Goal: Task Accomplishment & Management: Complete application form

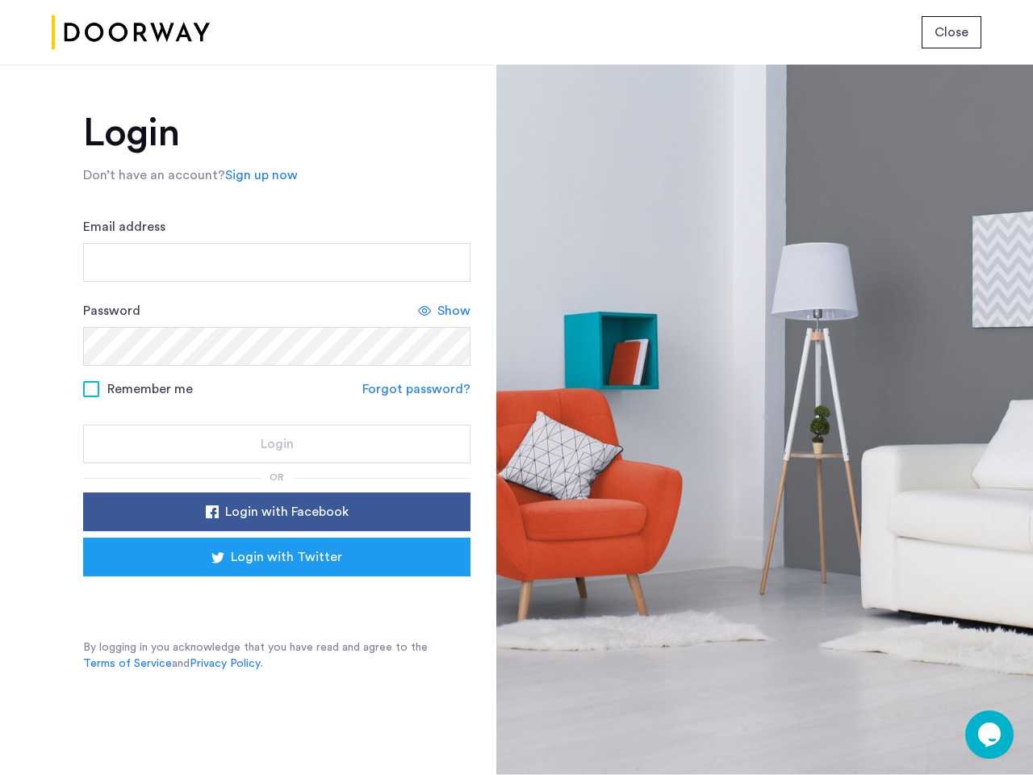
click at [951, 32] on span "Close" at bounding box center [951, 32] width 34 height 19
click at [257, 175] on link "Sign up now" at bounding box center [261, 174] width 73 height 19
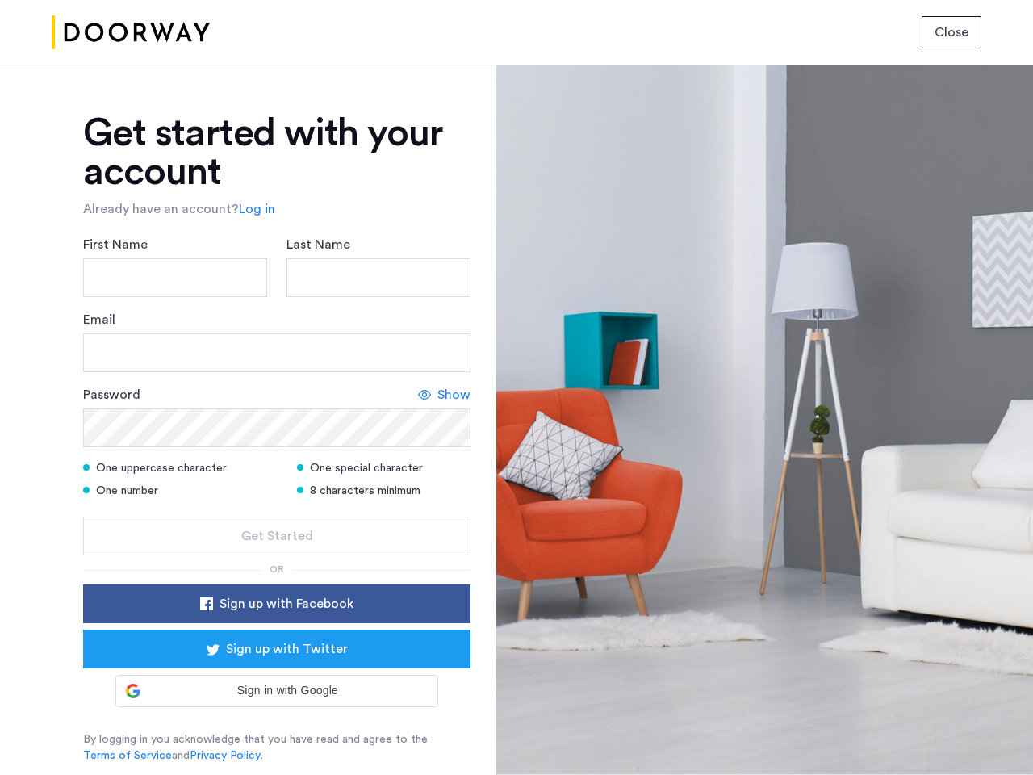
click at [419, 389] on icon at bounding box center [424, 394] width 13 height 13
click at [277, 512] on form "First Name Last Name Email Password Hide One uppercase character One special ch…" at bounding box center [276, 395] width 387 height 320
click at [277, 557] on div "Get started with your account Already have an account? Log in First Name Last N…" at bounding box center [276, 439] width 387 height 650
click at [989, 734] on div at bounding box center [764, 420] width 537 height 710
